Goal: Check status: Check status

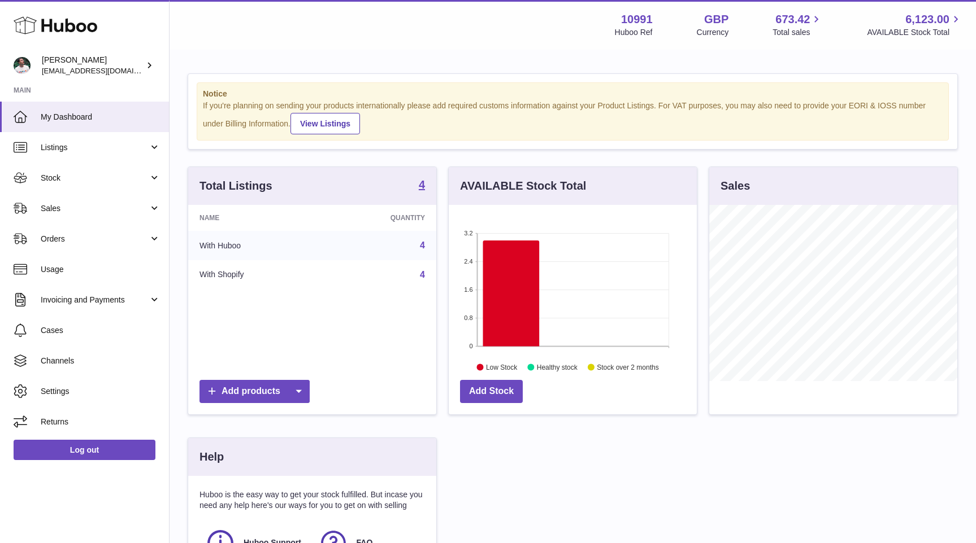
scroll to position [176, 248]
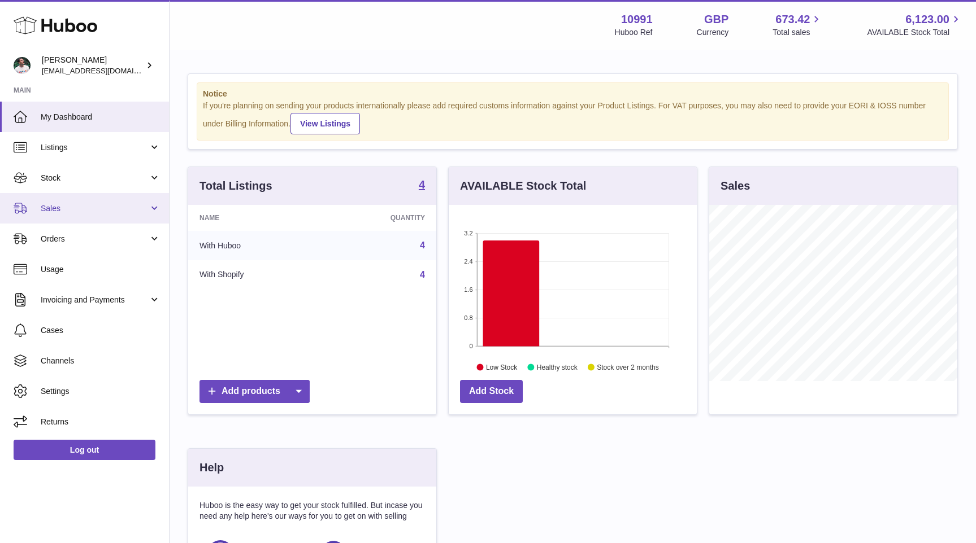
click at [107, 204] on span "Sales" at bounding box center [95, 208] width 108 height 11
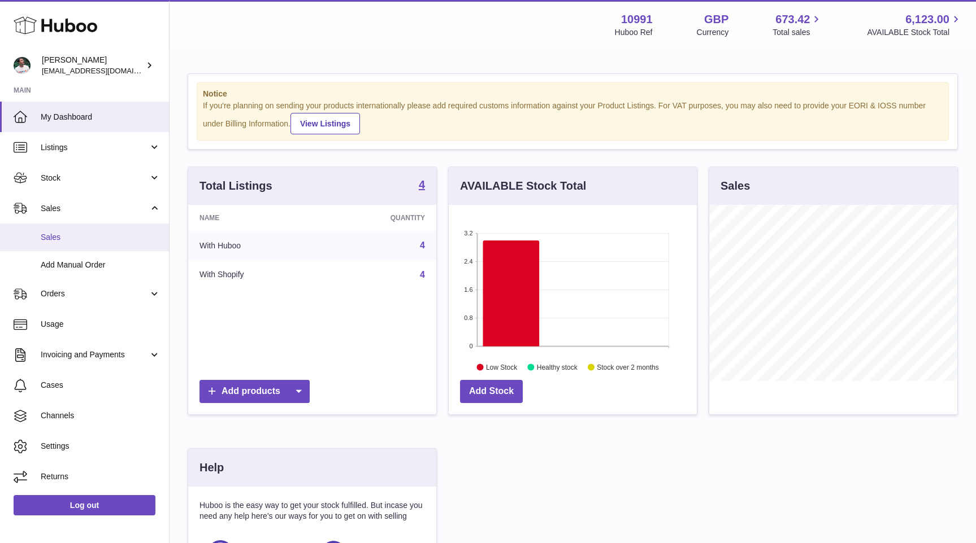
click at [103, 240] on span "Sales" at bounding box center [101, 237] width 120 height 11
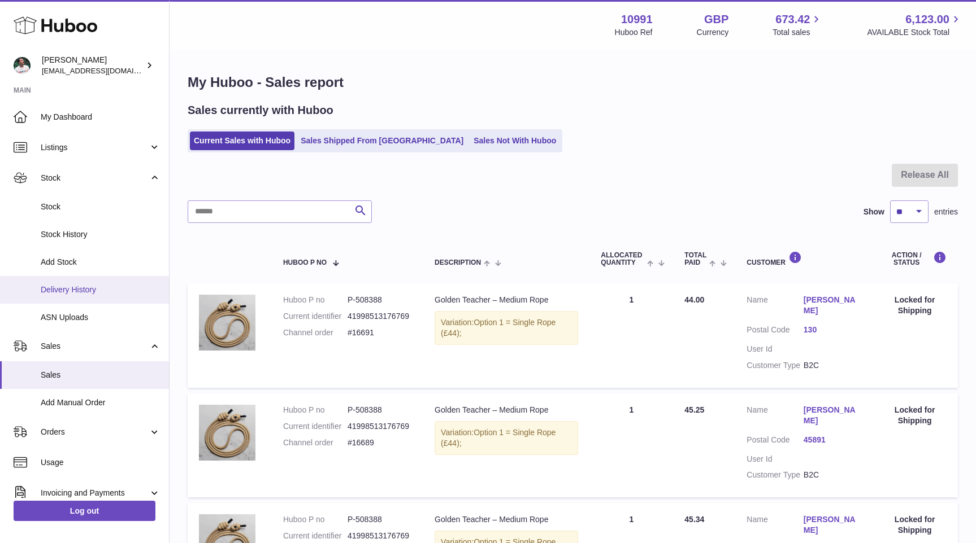
click at [89, 293] on span "Delivery History" at bounding box center [101, 290] width 120 height 11
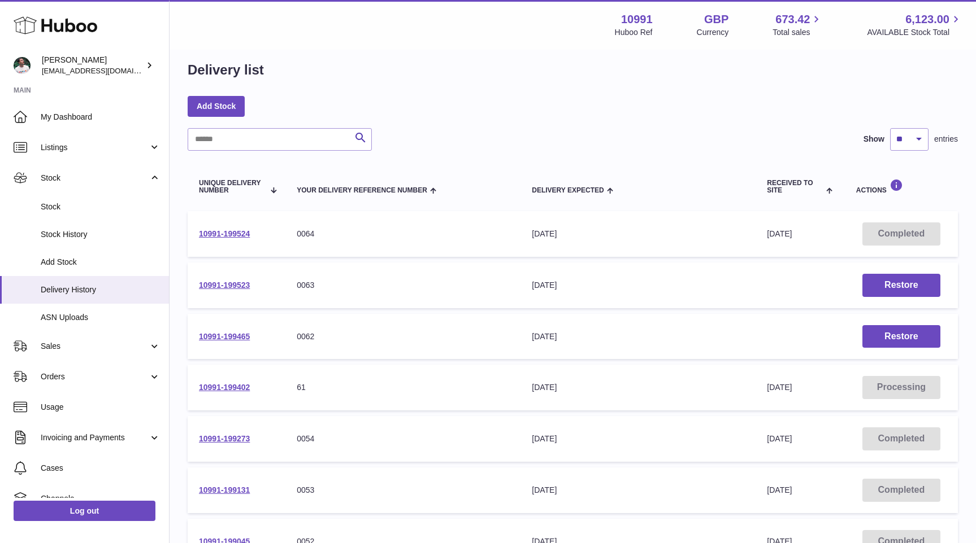
scroll to position [16, 0]
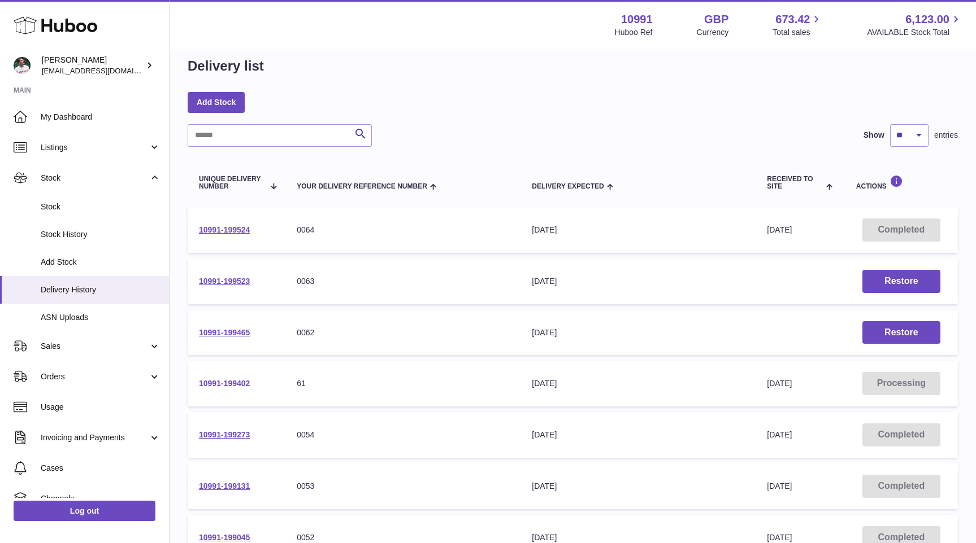
click at [234, 385] on link "10991-199402" at bounding box center [224, 383] width 51 height 9
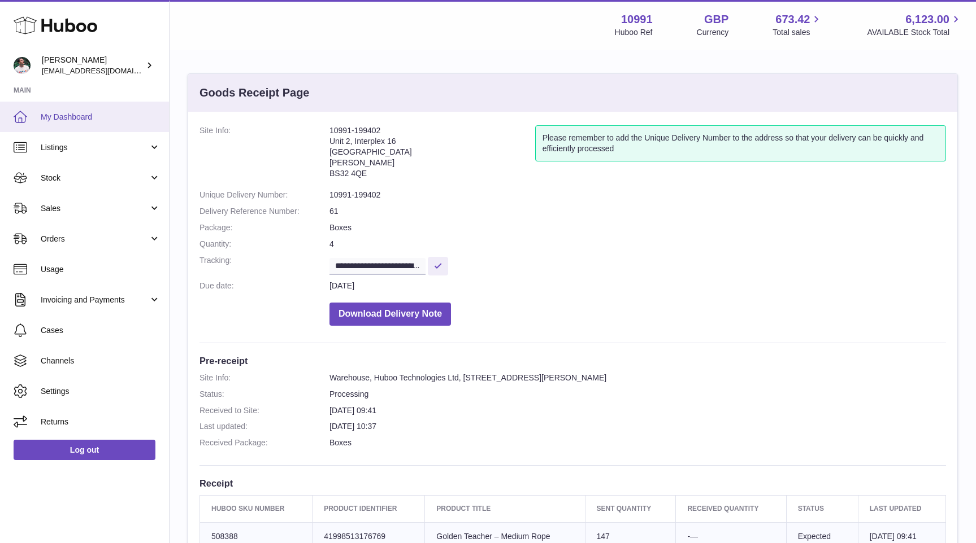
click at [91, 110] on link "My Dashboard" at bounding box center [84, 117] width 169 height 31
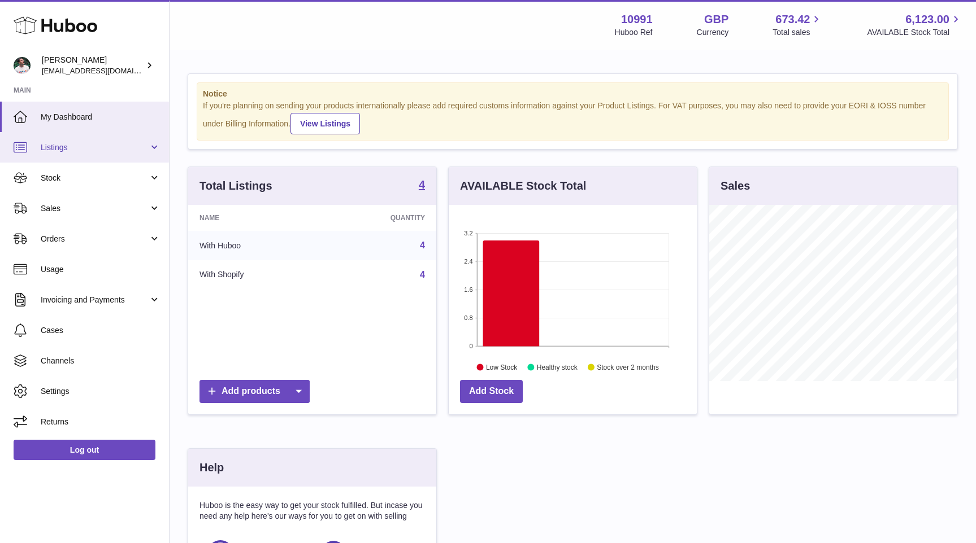
click at [104, 153] on link "Listings" at bounding box center [84, 147] width 169 height 31
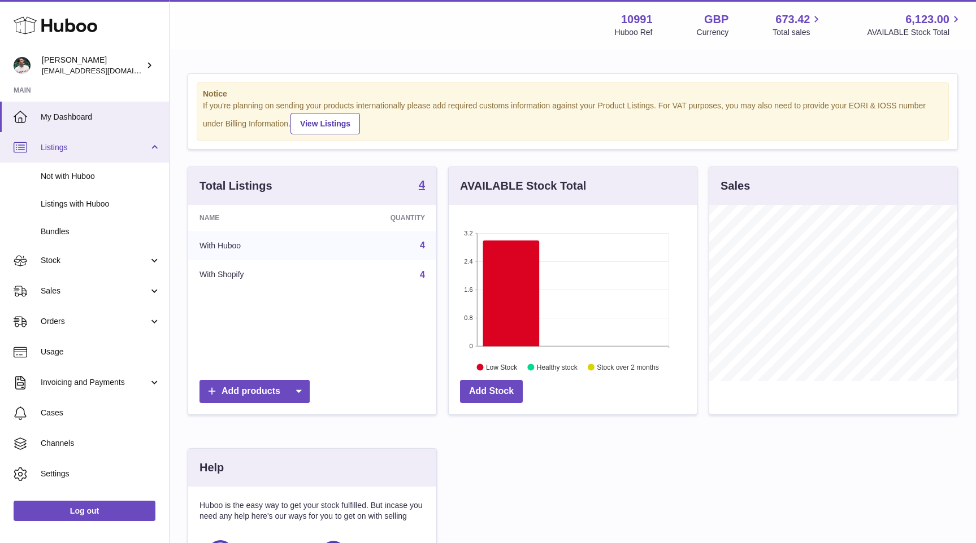
click at [108, 149] on span "Listings" at bounding box center [95, 147] width 108 height 11
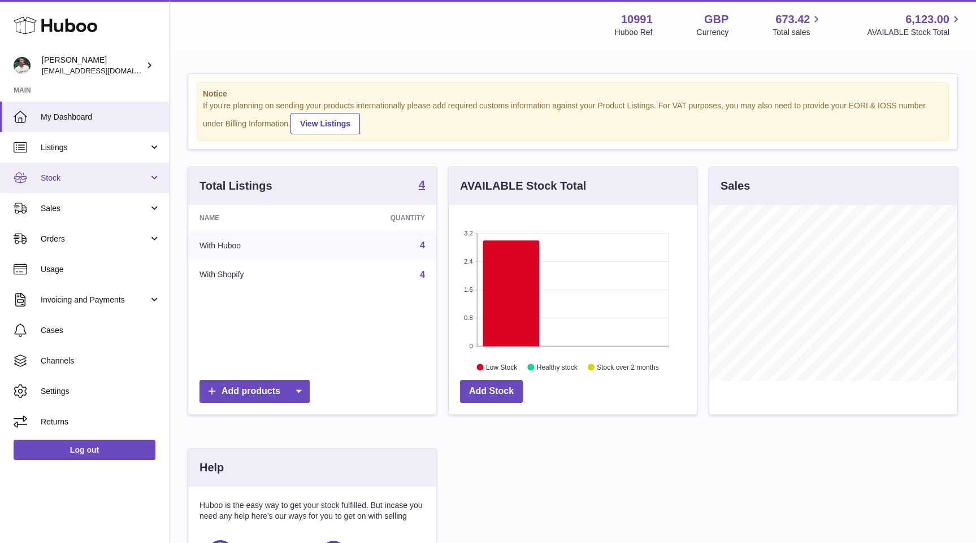
click at [101, 184] on link "Stock" at bounding box center [84, 178] width 169 height 31
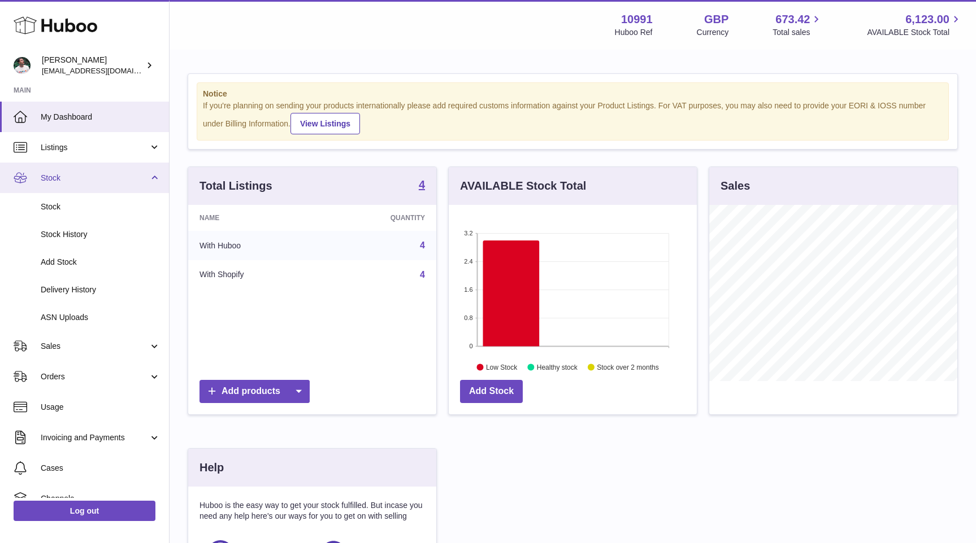
click at [108, 180] on span "Stock" at bounding box center [95, 178] width 108 height 11
